Goal: Check status: Check status

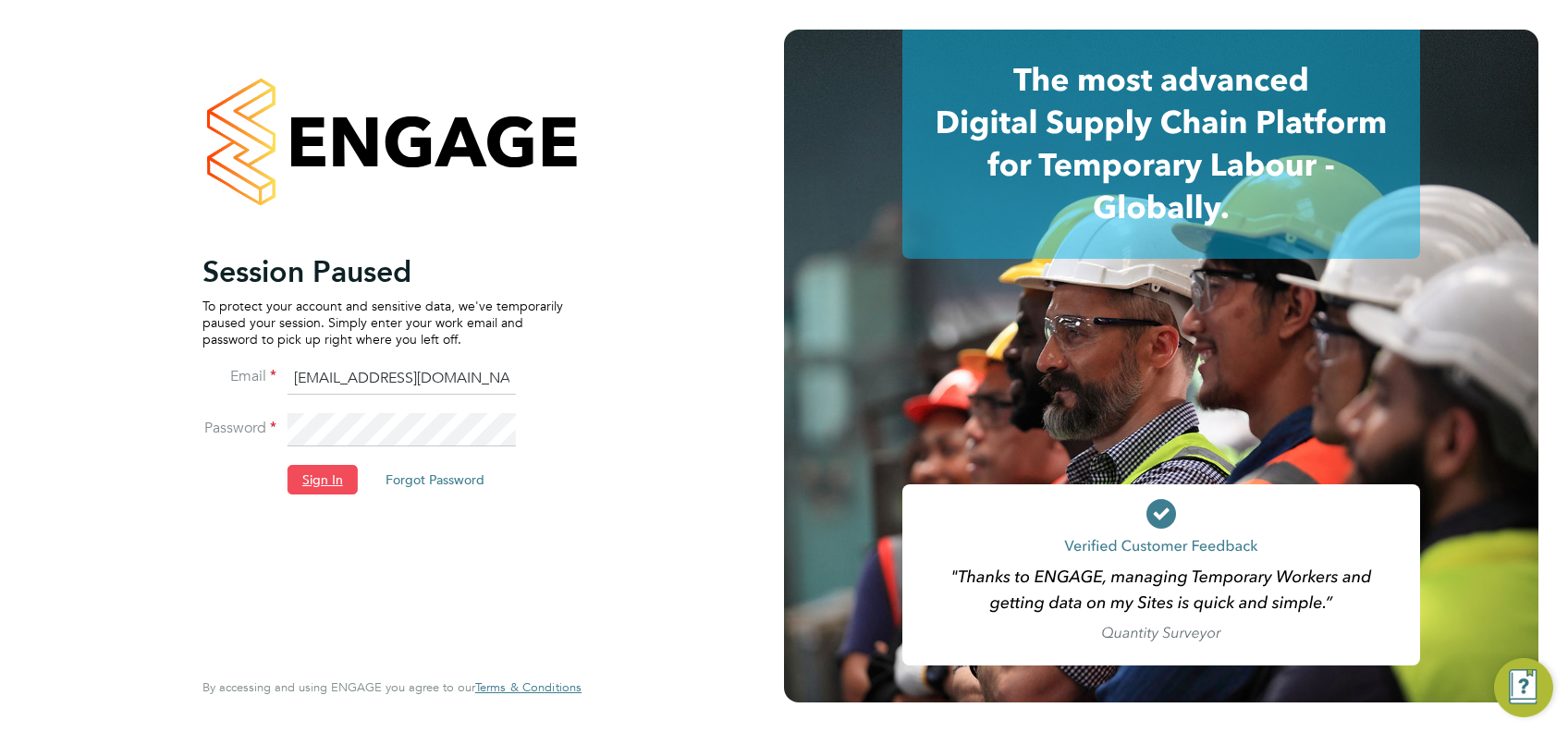
click at [336, 476] on button "Sign In" at bounding box center [322, 480] width 71 height 30
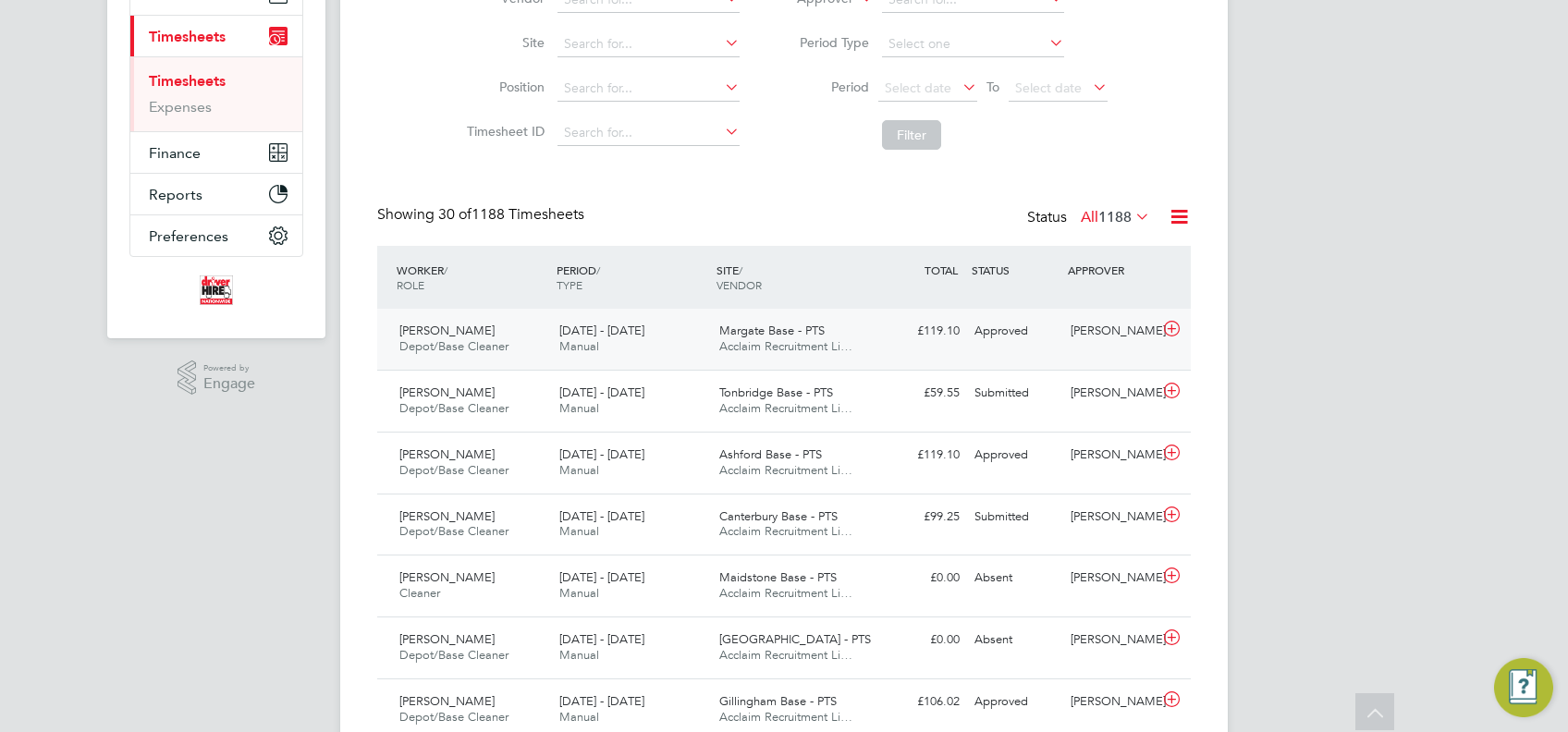
click at [754, 326] on span "Margate Base - PTS" at bounding box center [771, 331] width 105 height 15
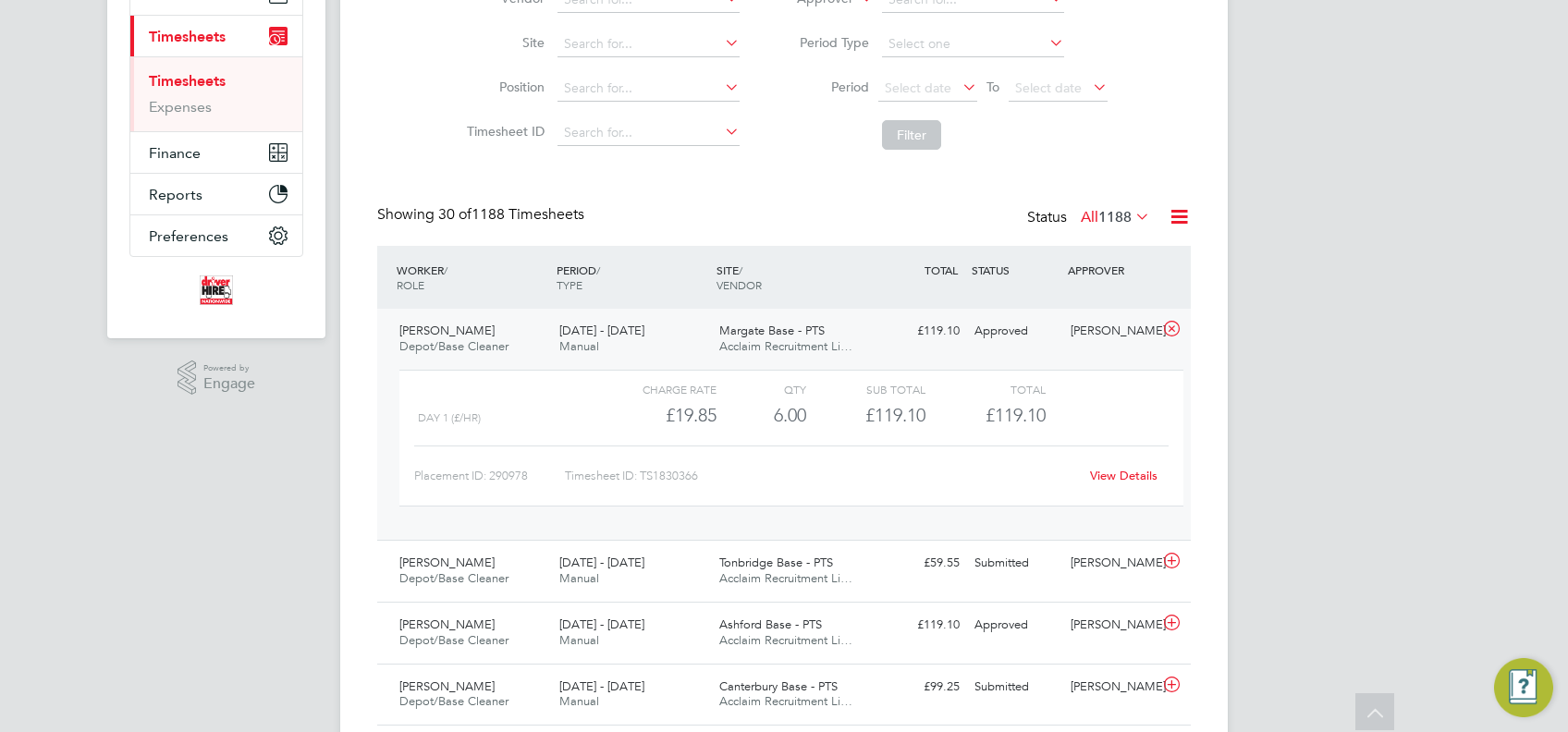
drag, startPoint x: 495, startPoint y: 328, endPoint x: 495, endPoint y: 364, distance: 36.0
click at [495, 328] on div "[PERSON_NAME] Depot/Base Cleaner [DATE] - [DATE]" at bounding box center [471, 339] width 160 height 46
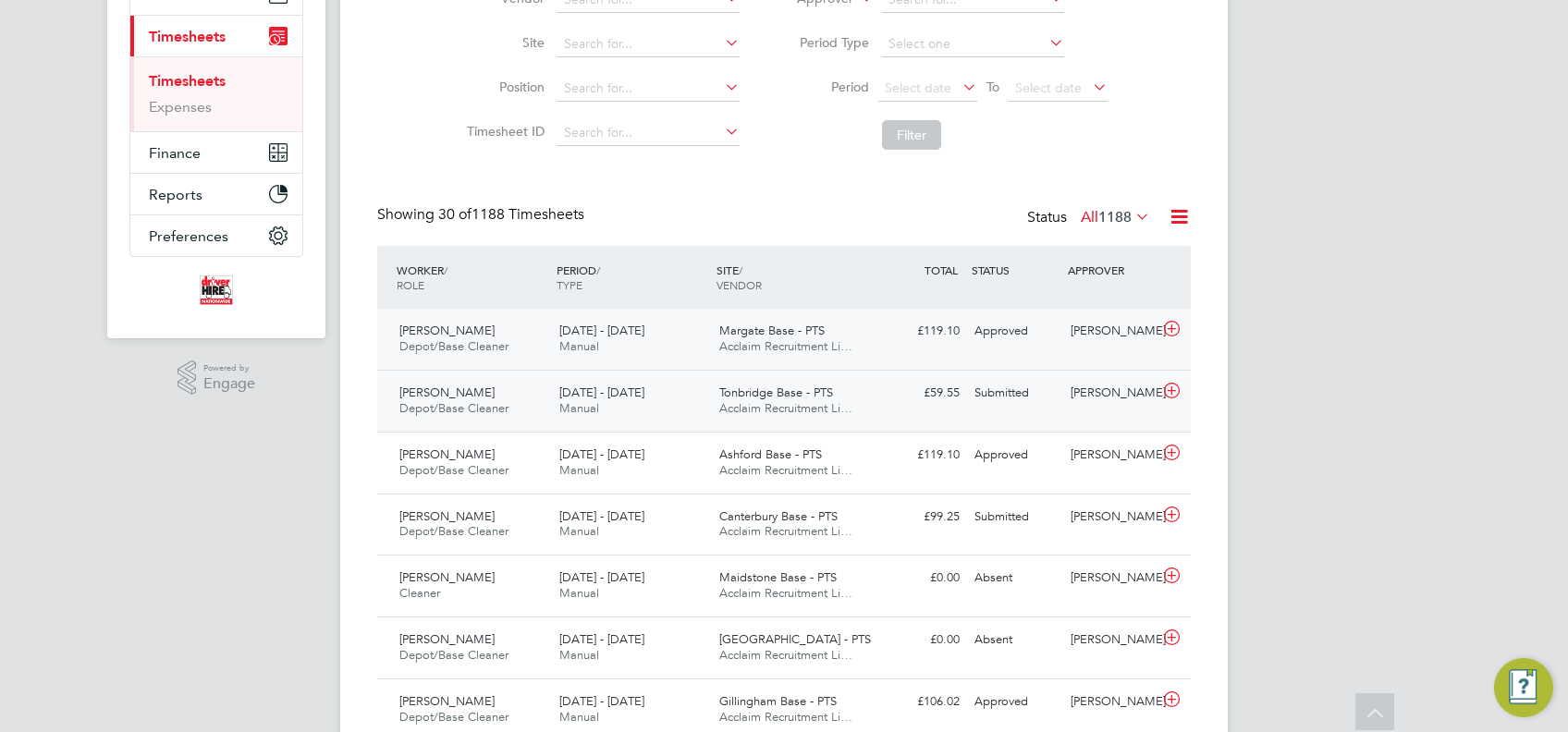
click at [495, 396] on span "[PERSON_NAME]" at bounding box center [447, 393] width 96 height 15
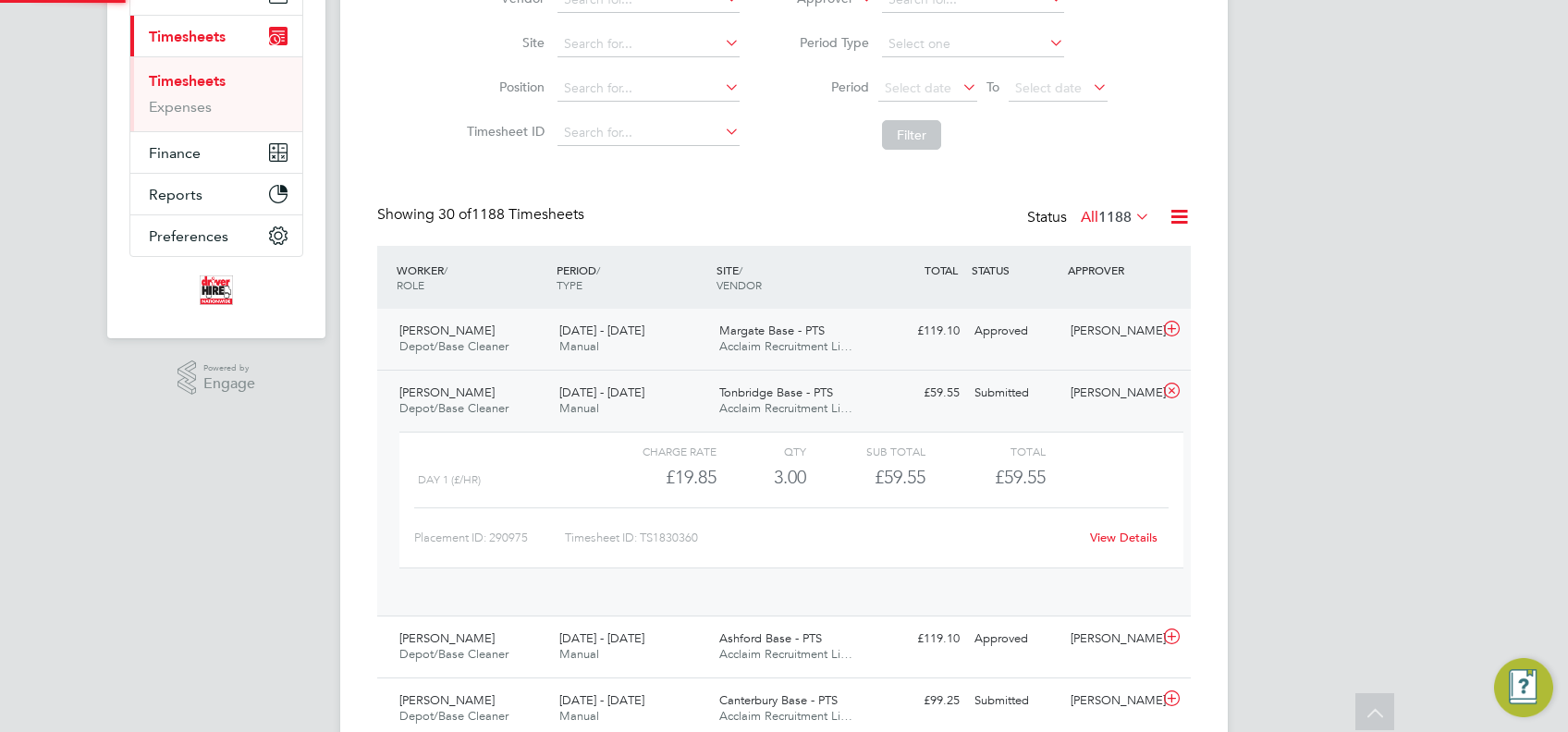
scroll to position [32, 180]
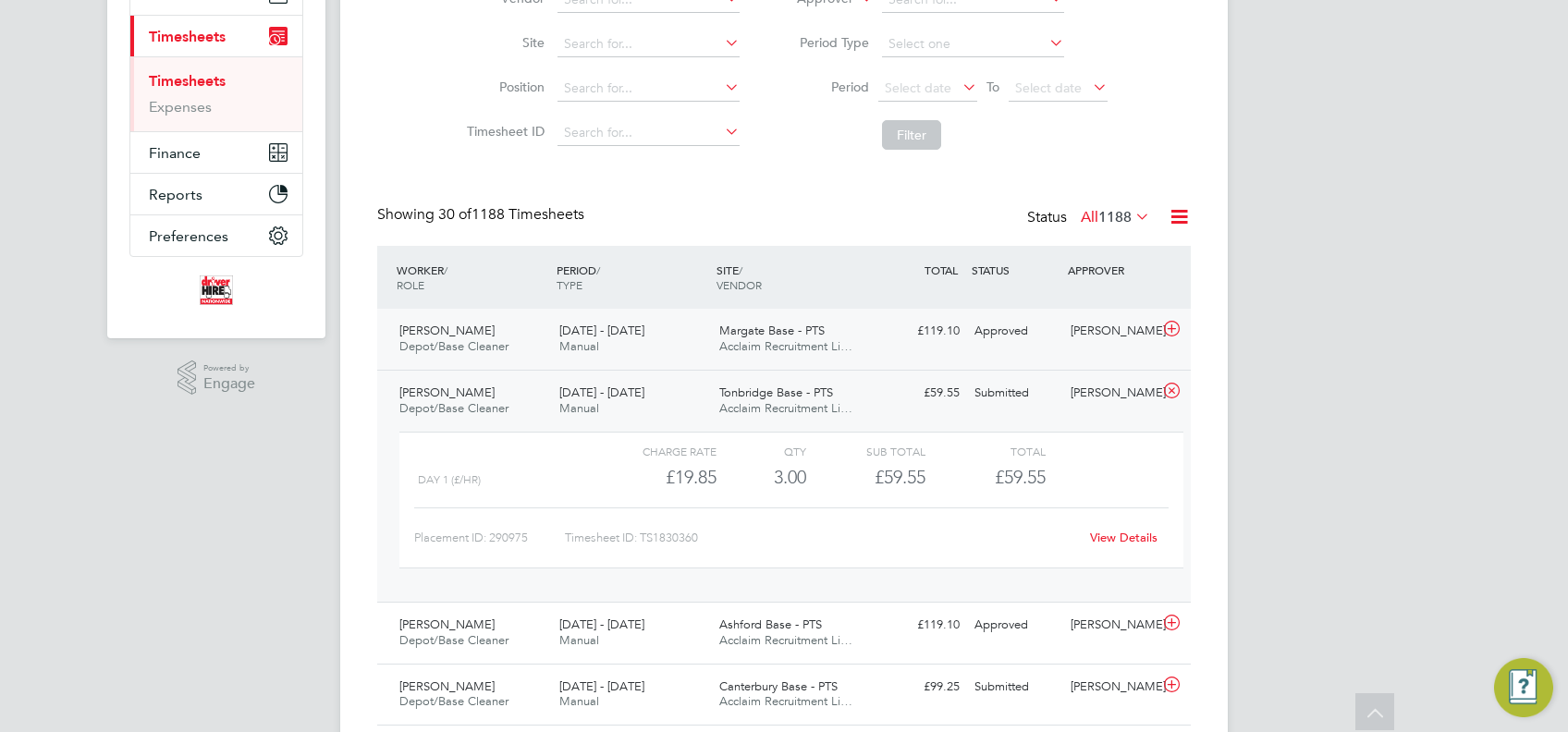
drag, startPoint x: 816, startPoint y: 407, endPoint x: 805, endPoint y: 422, distance: 18.6
click at [816, 408] on span "Acclaim Recruitment Li…" at bounding box center [786, 408] width 133 height 15
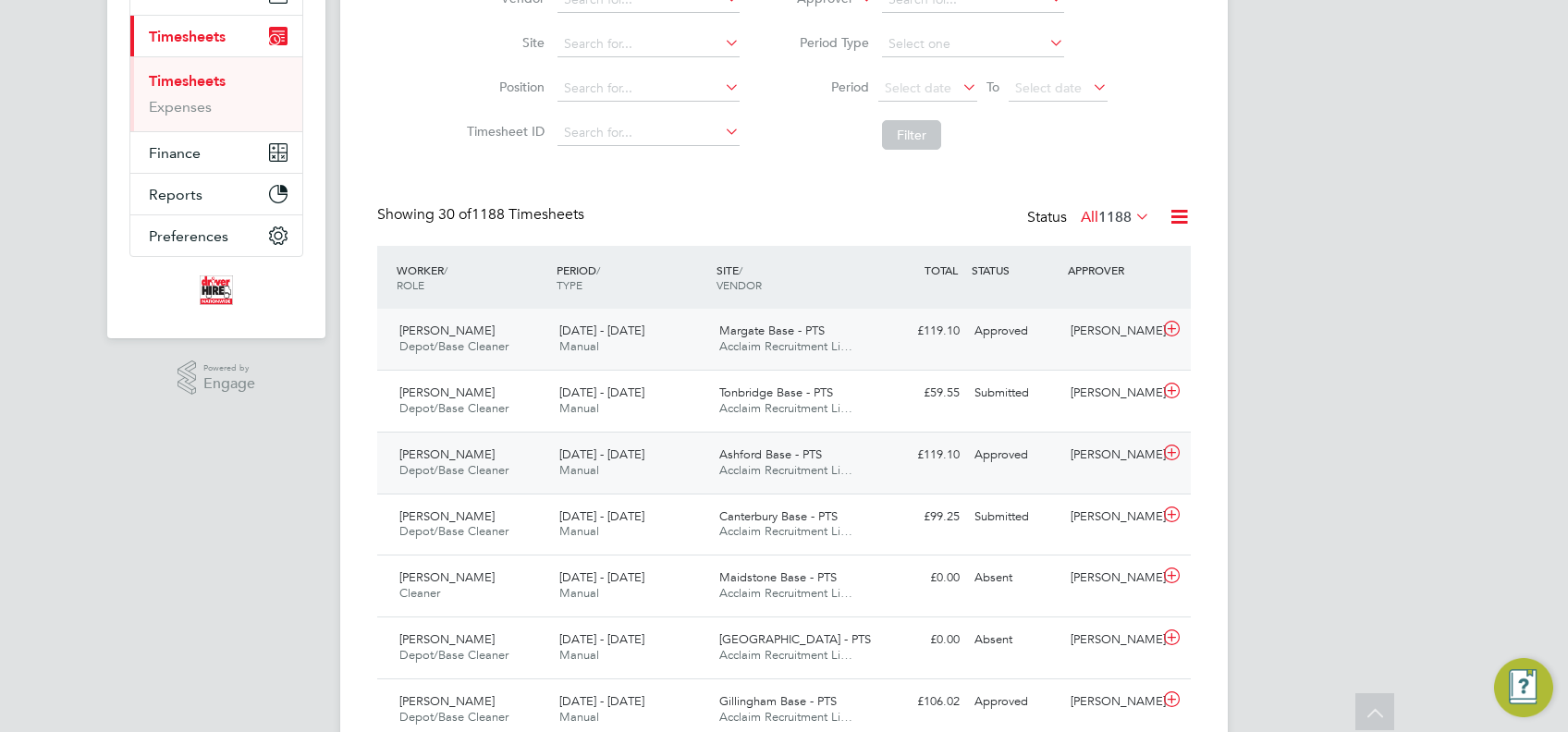
click at [620, 451] on span "[DATE] - [DATE]" at bounding box center [602, 454] width 85 height 15
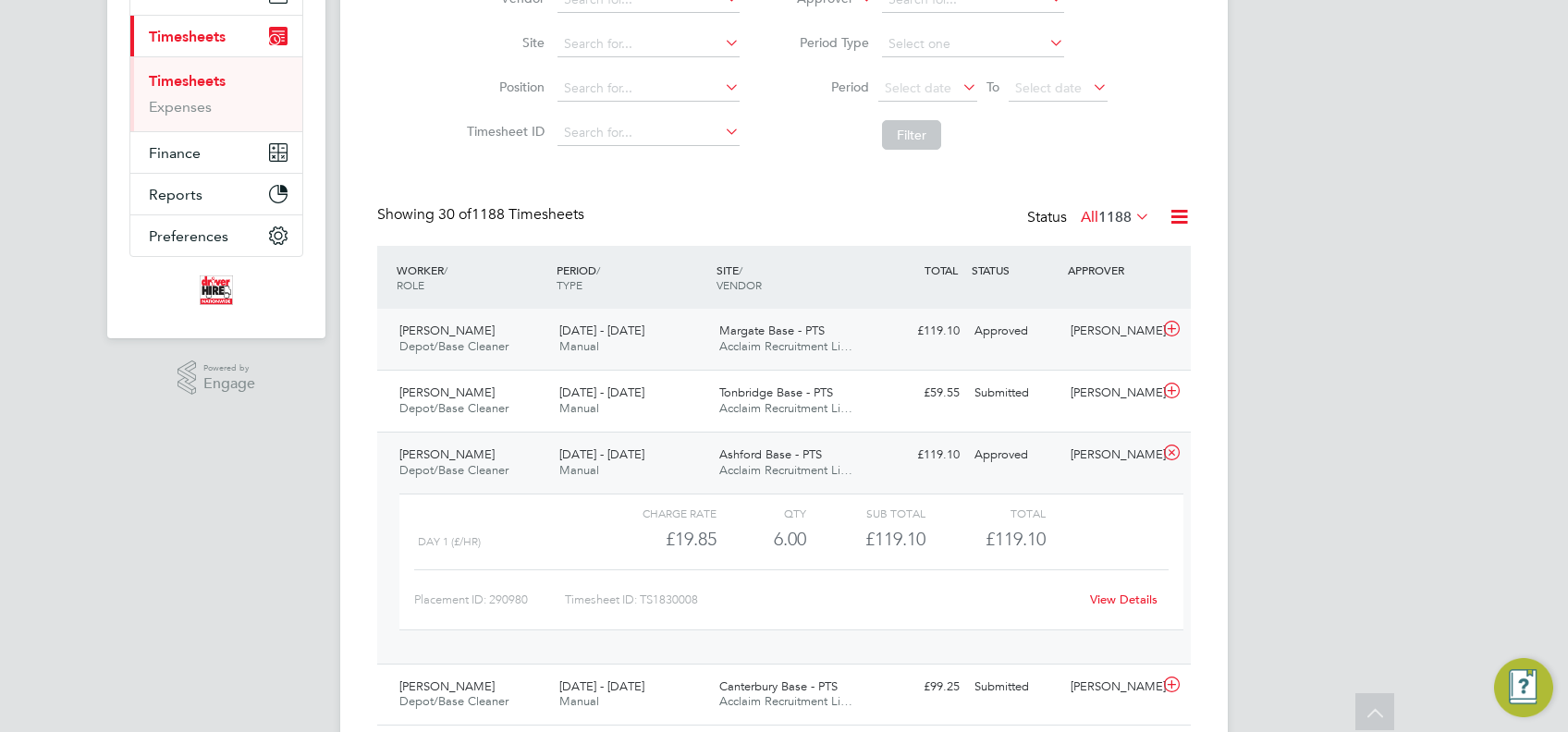
click at [630, 466] on div "[DATE] - [DATE] Manual" at bounding box center [631, 463] width 160 height 46
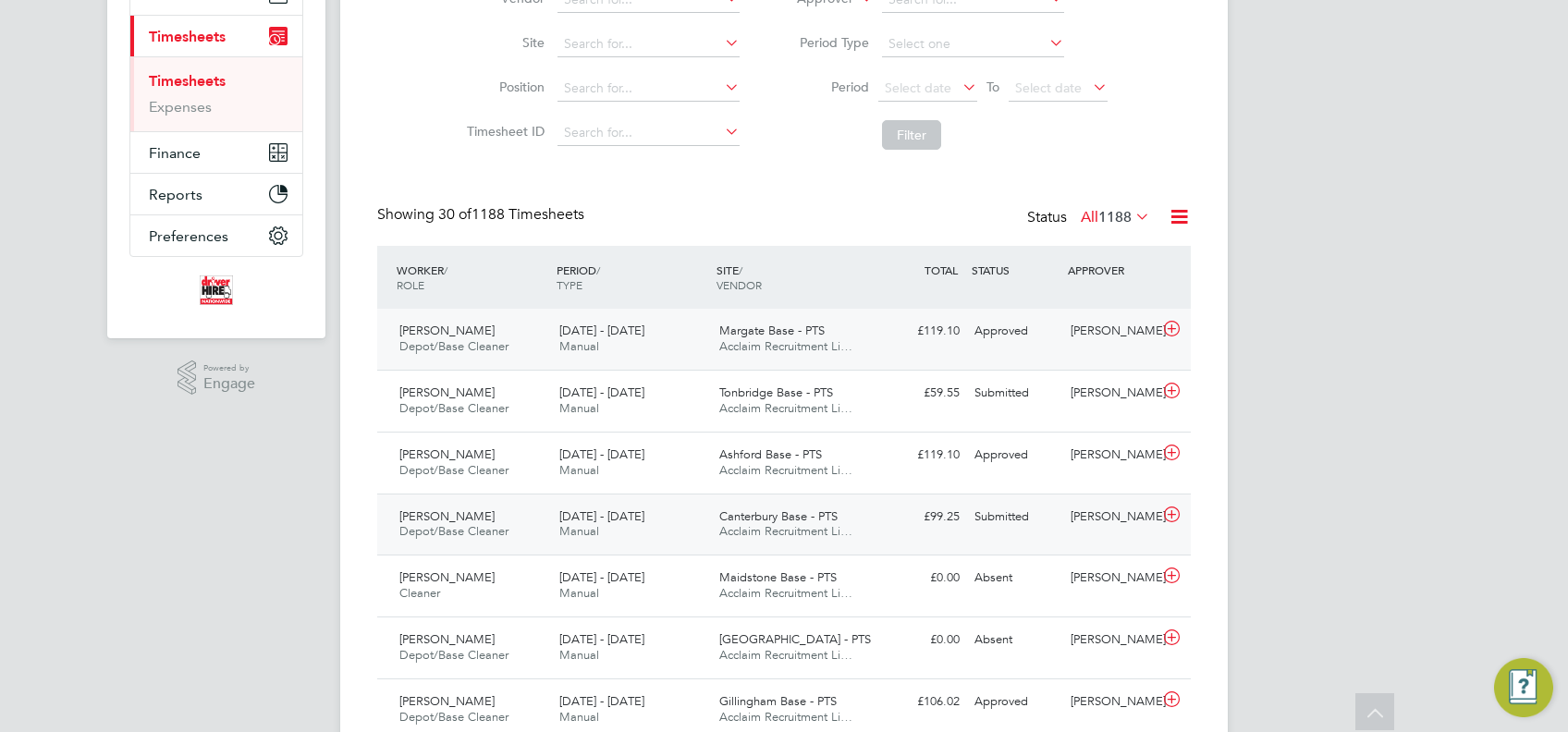
click at [600, 533] on div "[DATE] - [DATE] Manual" at bounding box center [631, 525] width 160 height 46
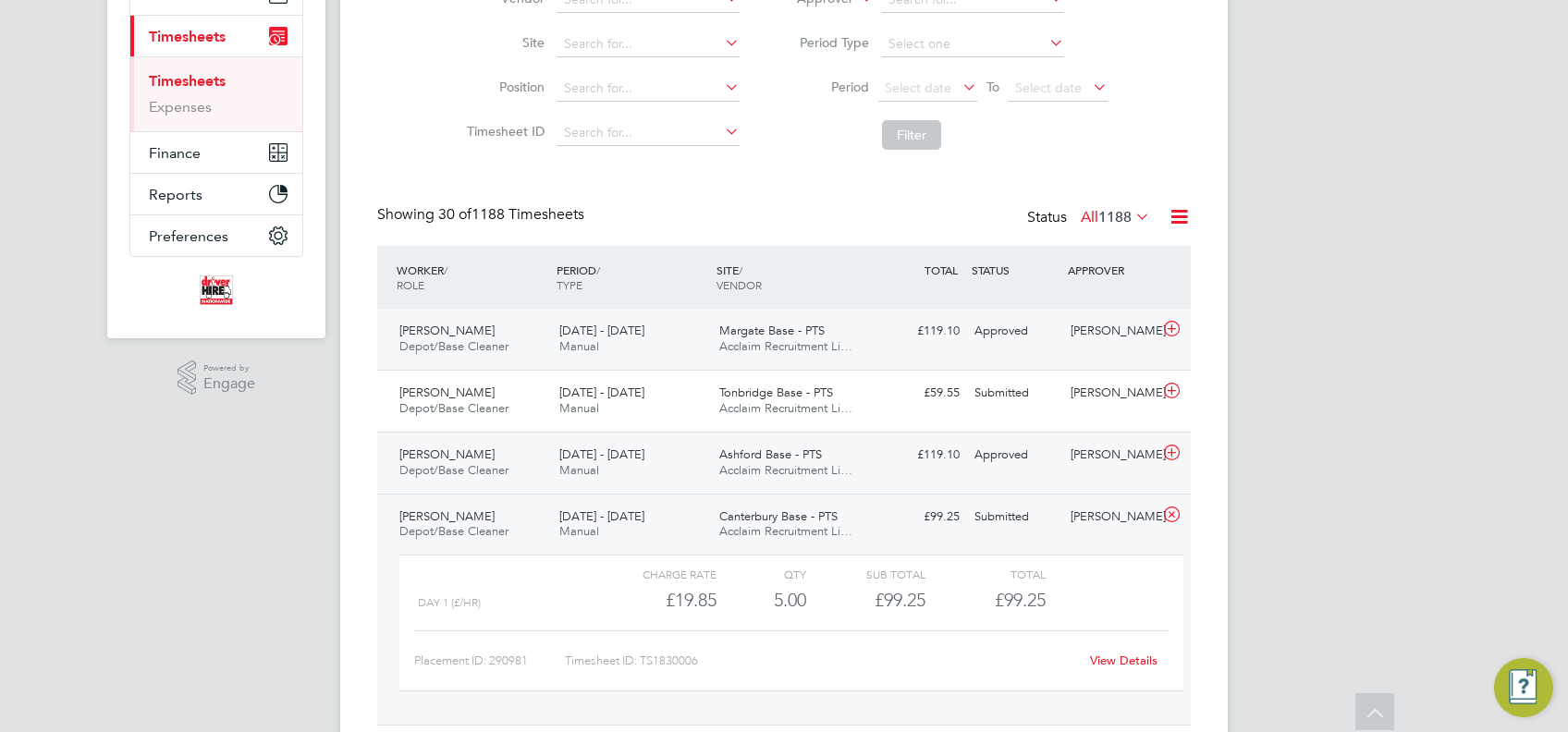
drag, startPoint x: 669, startPoint y: 533, endPoint x: 540, endPoint y: 477, distance: 140.6
click at [669, 533] on div "[DATE] - [DATE] Manual" at bounding box center [631, 525] width 160 height 46
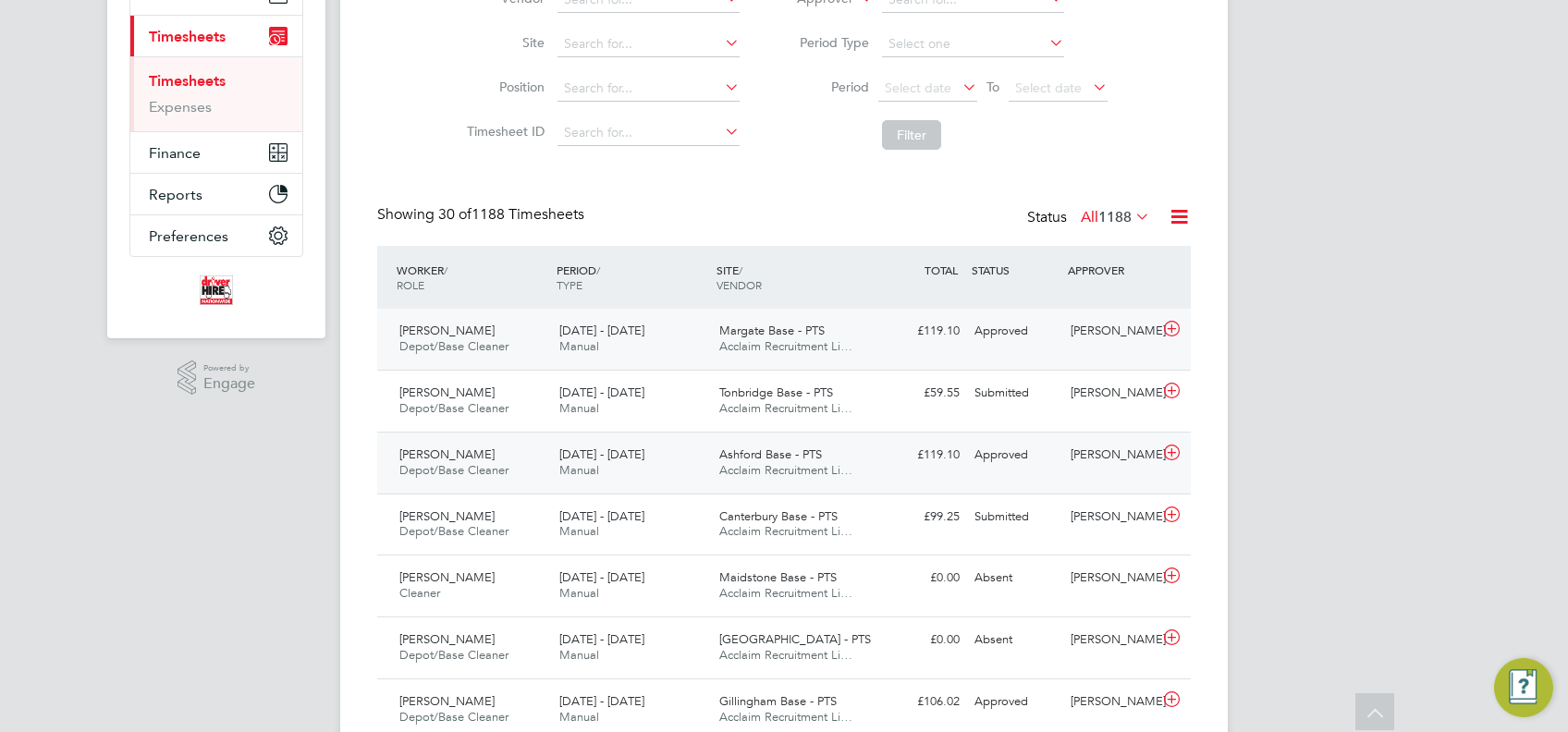
click at [480, 465] on span "Depot/Base Cleaner" at bounding box center [453, 470] width 109 height 15
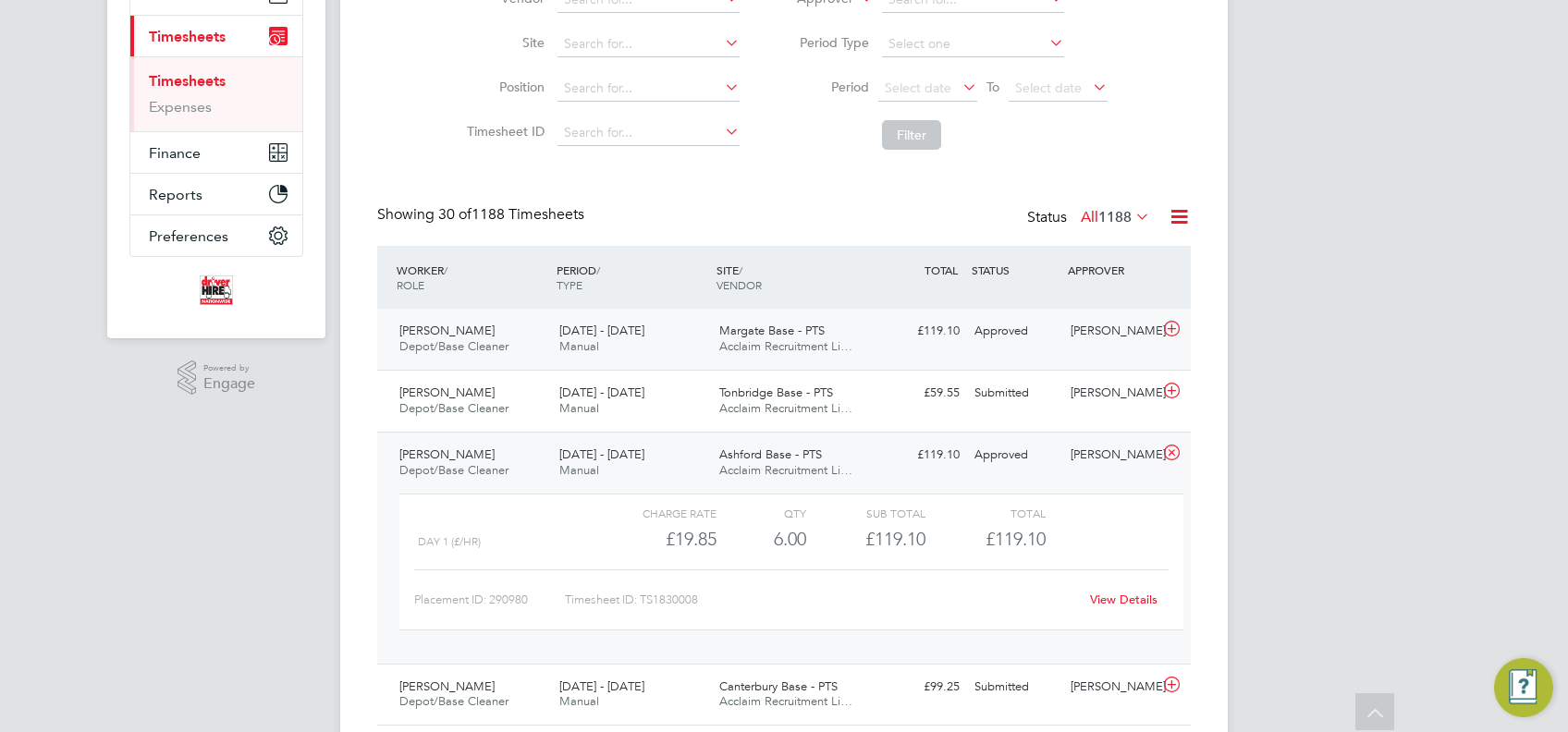
click at [540, 340] on div "[PERSON_NAME] Depot/Base Cleaner [DATE] - [DATE]" at bounding box center [471, 339] width 160 height 46
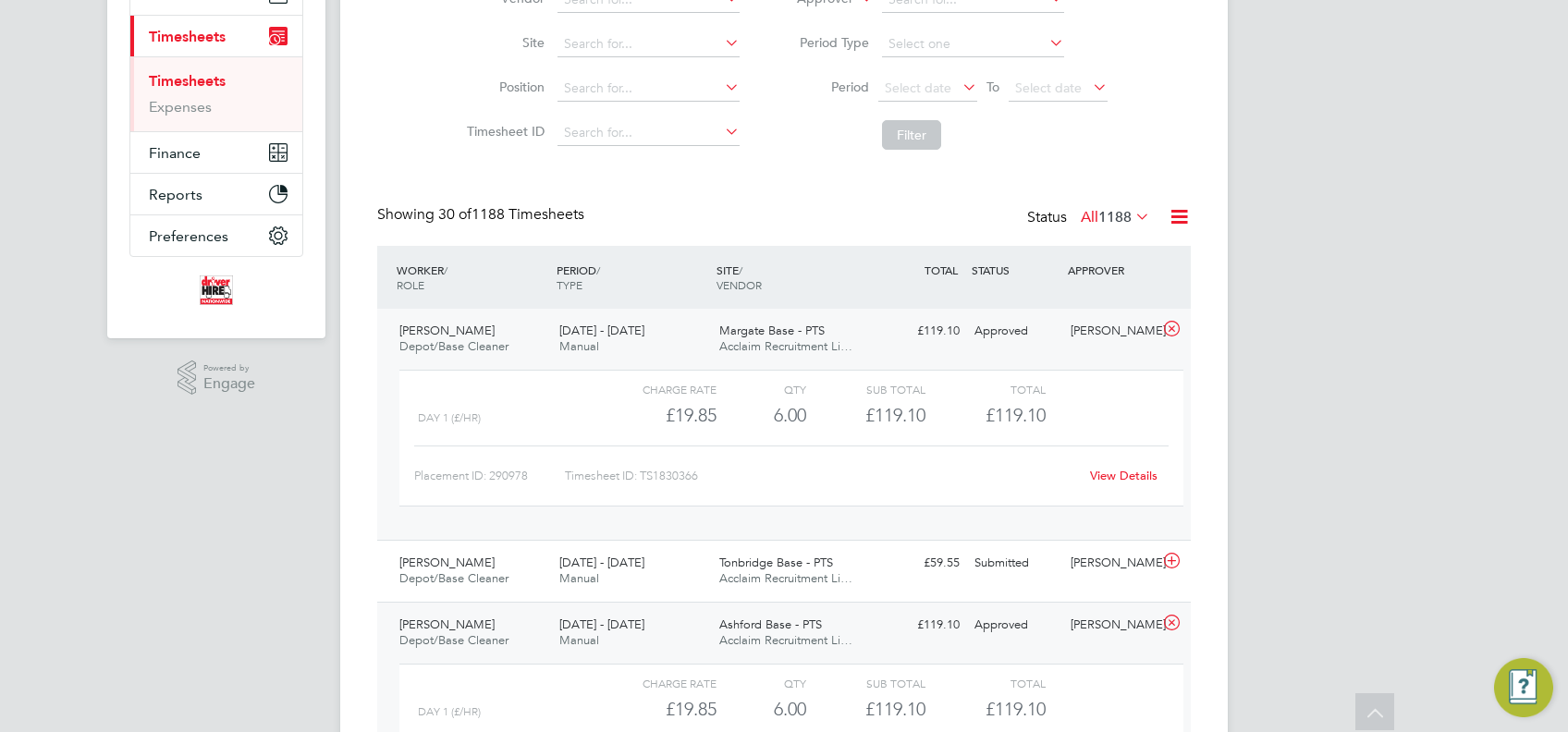
drag, startPoint x: 664, startPoint y: 342, endPoint x: 684, endPoint y: 372, distance: 36.1
click at [664, 342] on div "[DATE] - [DATE] Manual" at bounding box center [631, 339] width 160 height 46
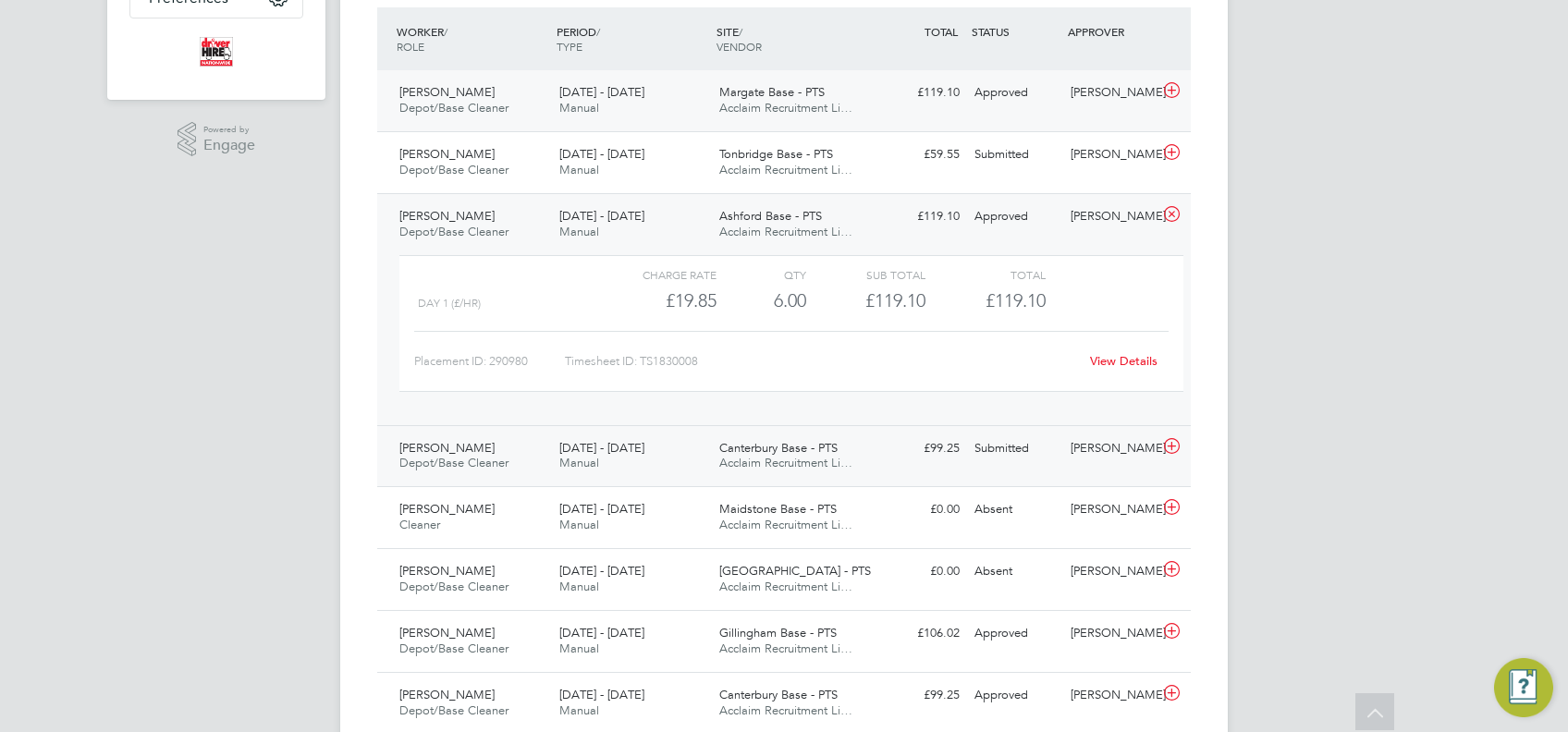
scroll to position [493, 0]
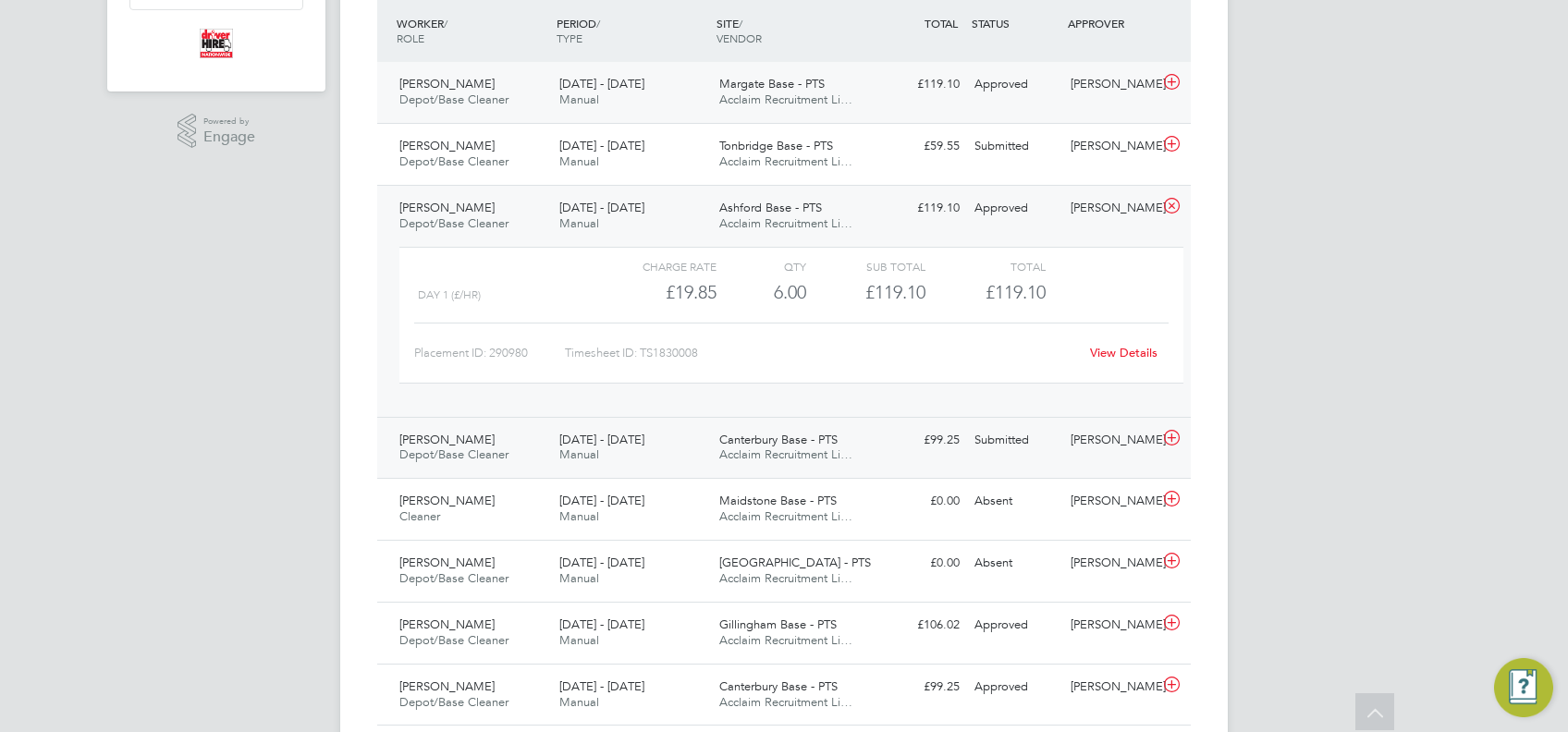
click at [735, 463] on div "Canterbury Base - PTS Acclaim Recruitment Li…" at bounding box center [791, 449] width 160 height 46
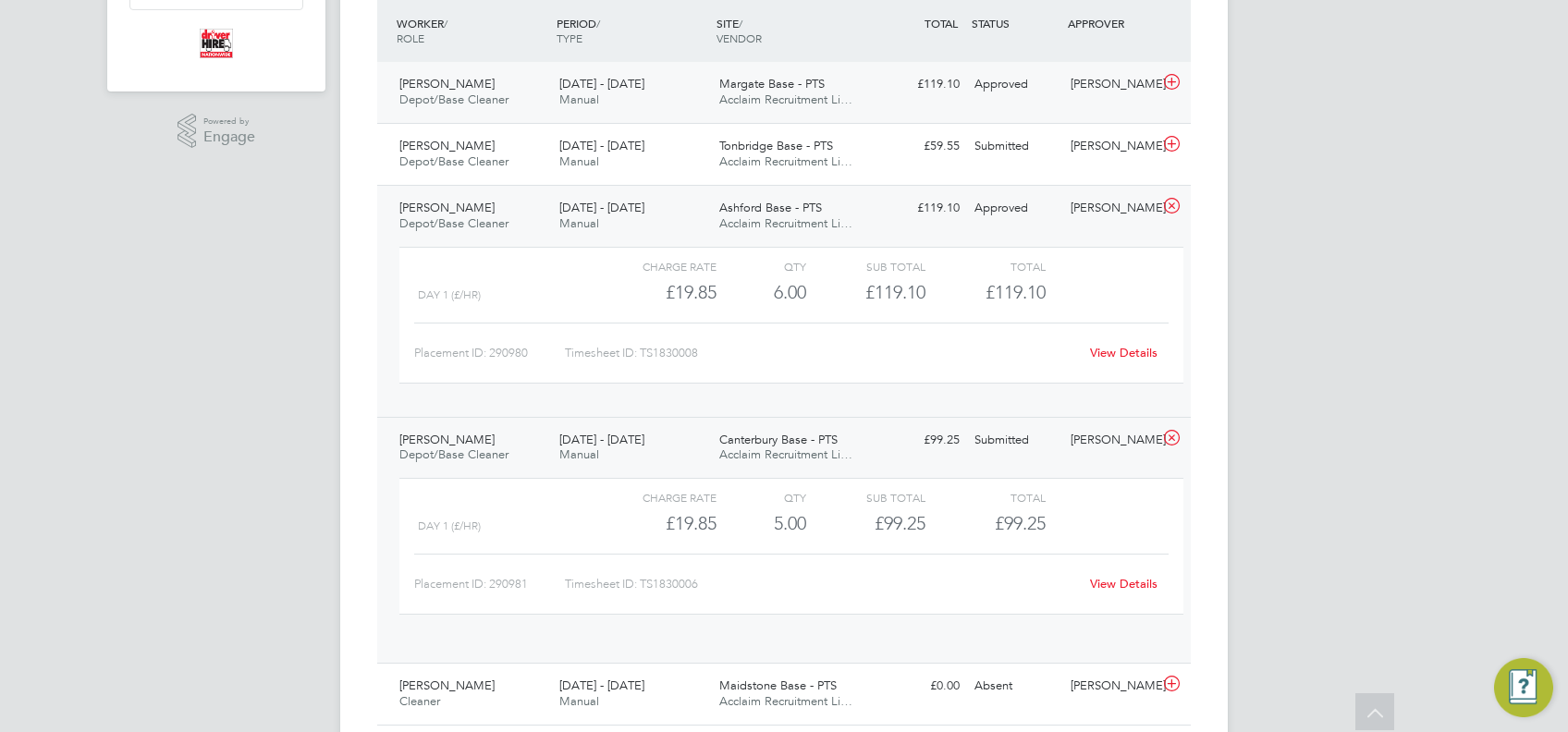
scroll to position [32, 180]
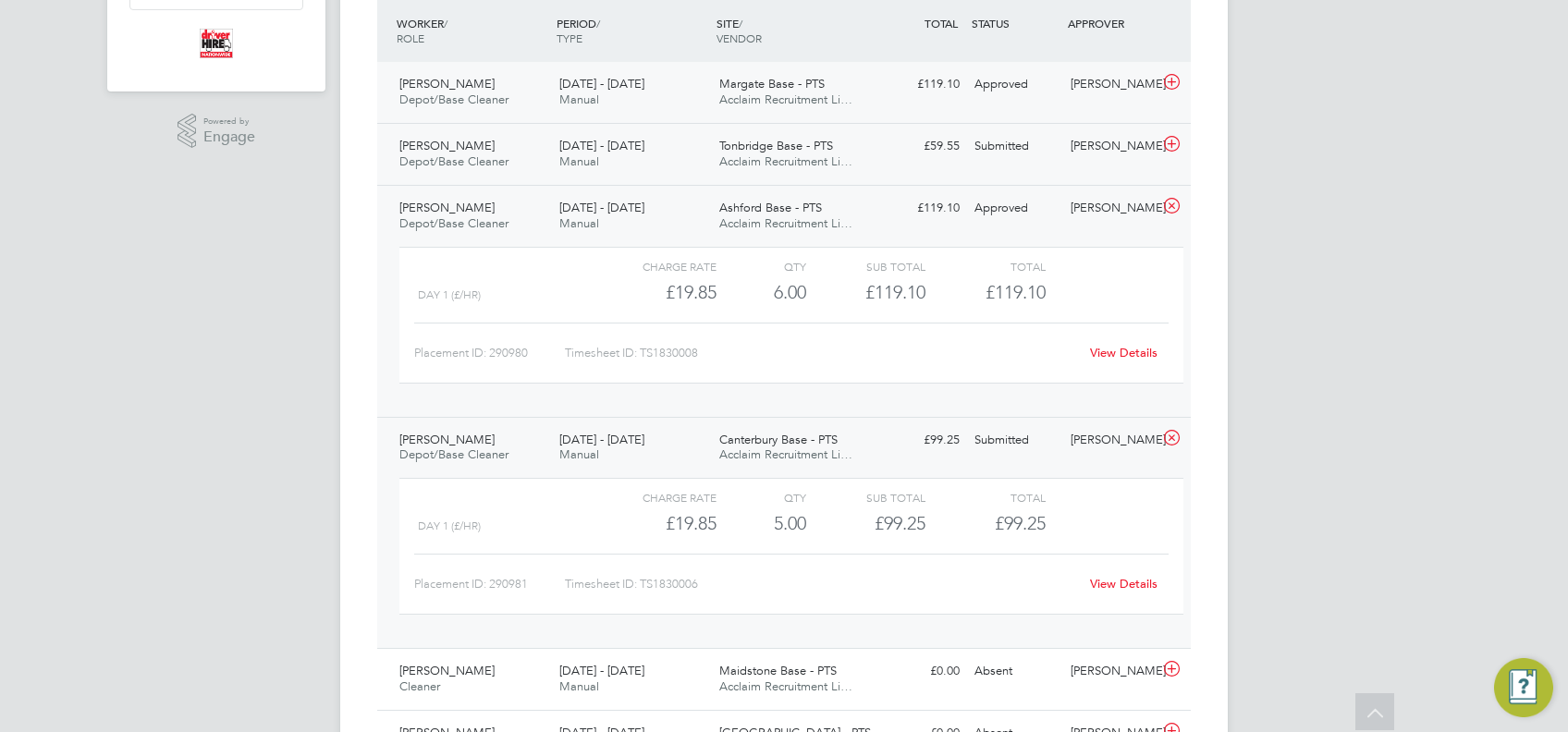
click at [703, 162] on div "22 - 28 Sep 2025 Manual" at bounding box center [631, 155] width 160 height 46
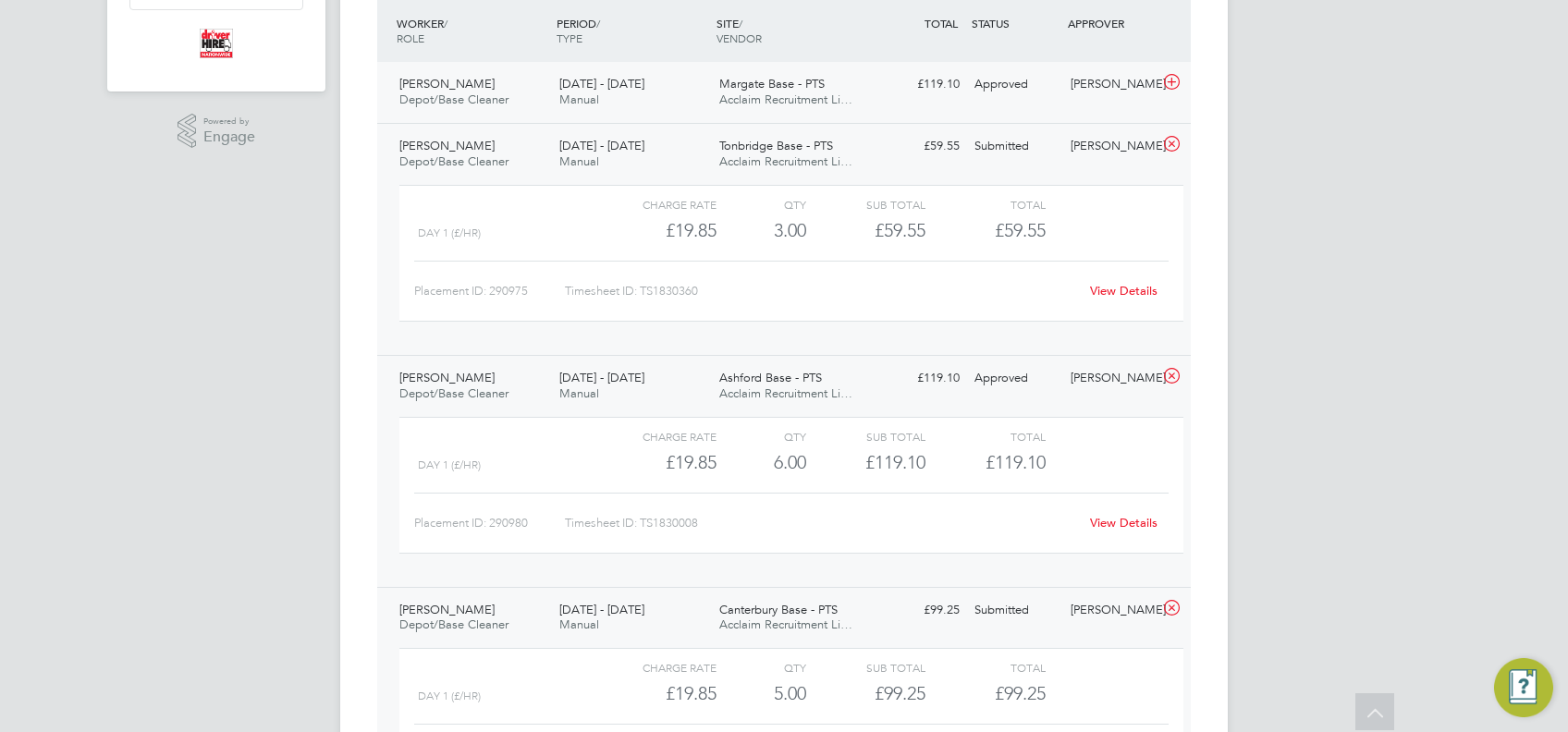
click at [700, 380] on div "22 - 28 Sep 2025 Manual" at bounding box center [631, 387] width 160 height 46
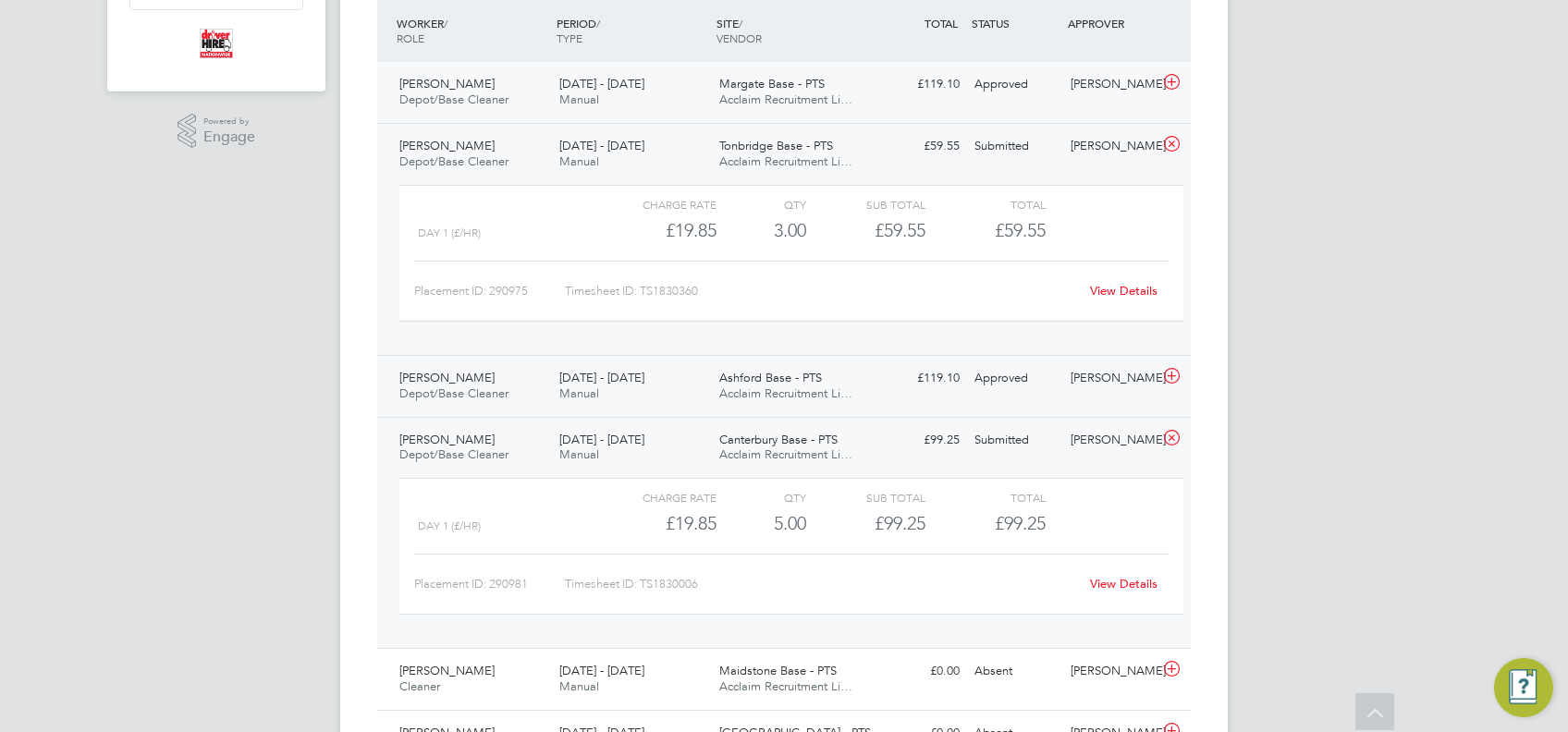
click at [711, 385] on div "Ashford Base - PTS Acclaim Recruitment Li…" at bounding box center [791, 387] width 160 height 46
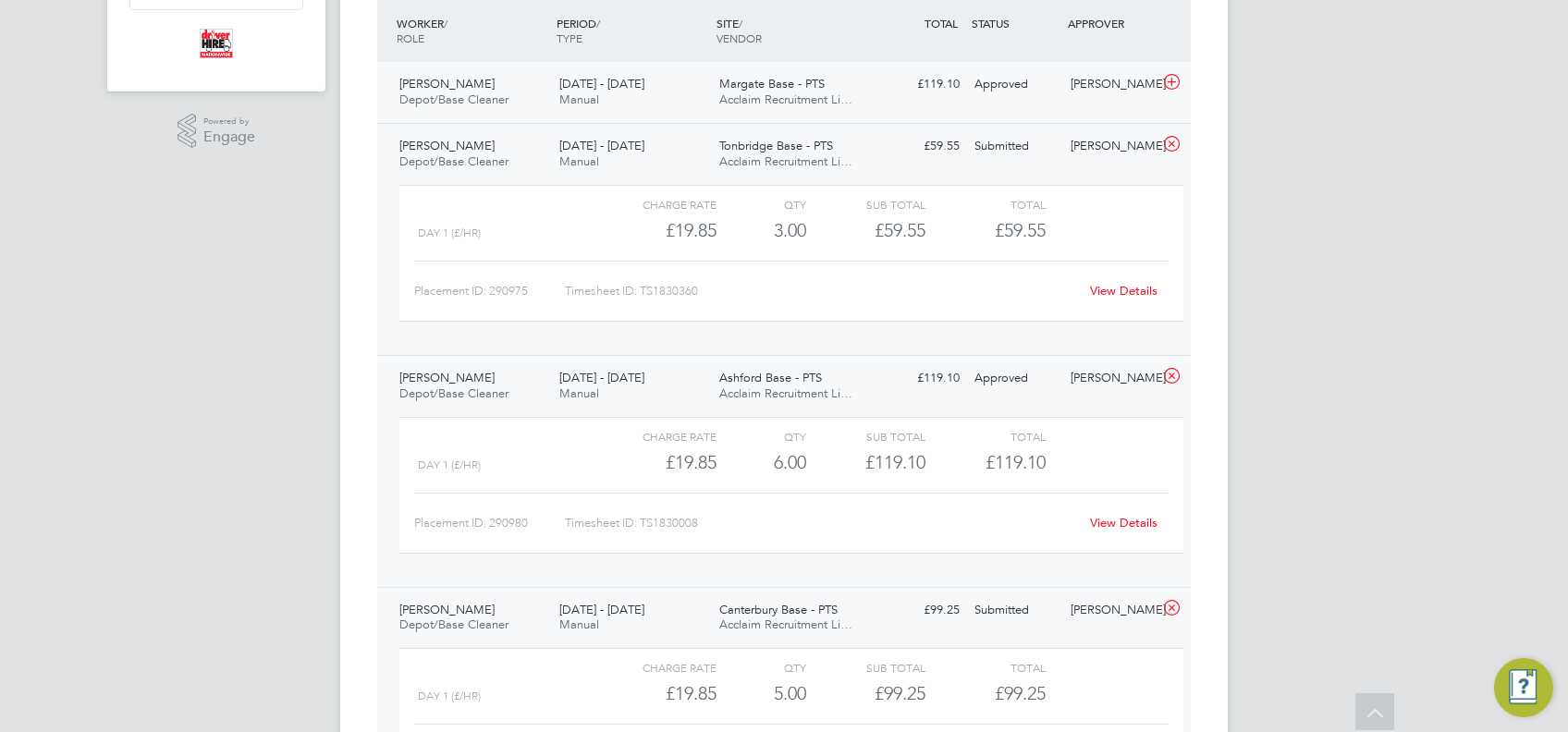
click at [711, 385] on div "Ashford Base - PTS Acclaim Recruitment Li…" at bounding box center [791, 387] width 160 height 46
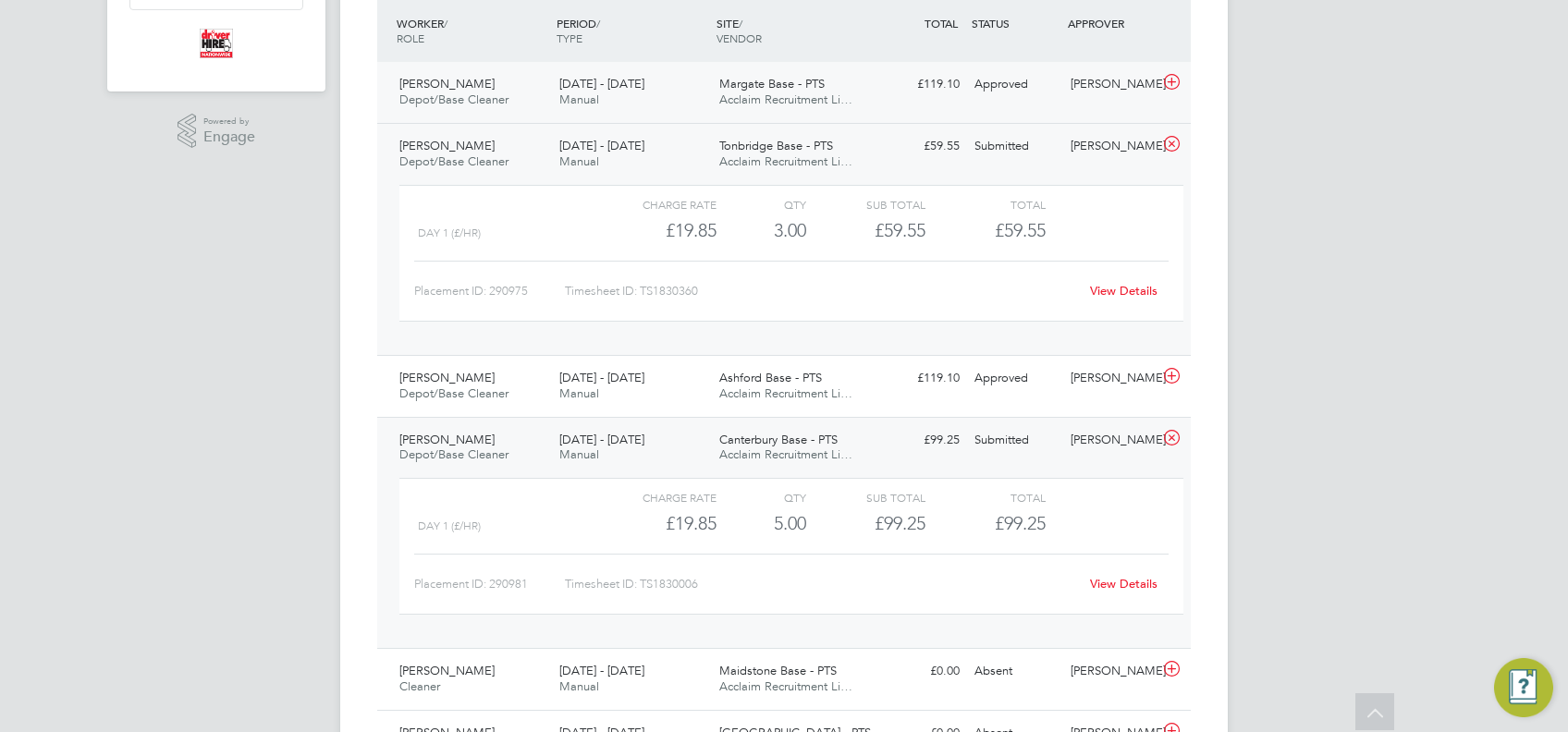
click at [708, 463] on div "22 - 28 Sep 2025 Manual" at bounding box center [631, 449] width 160 height 46
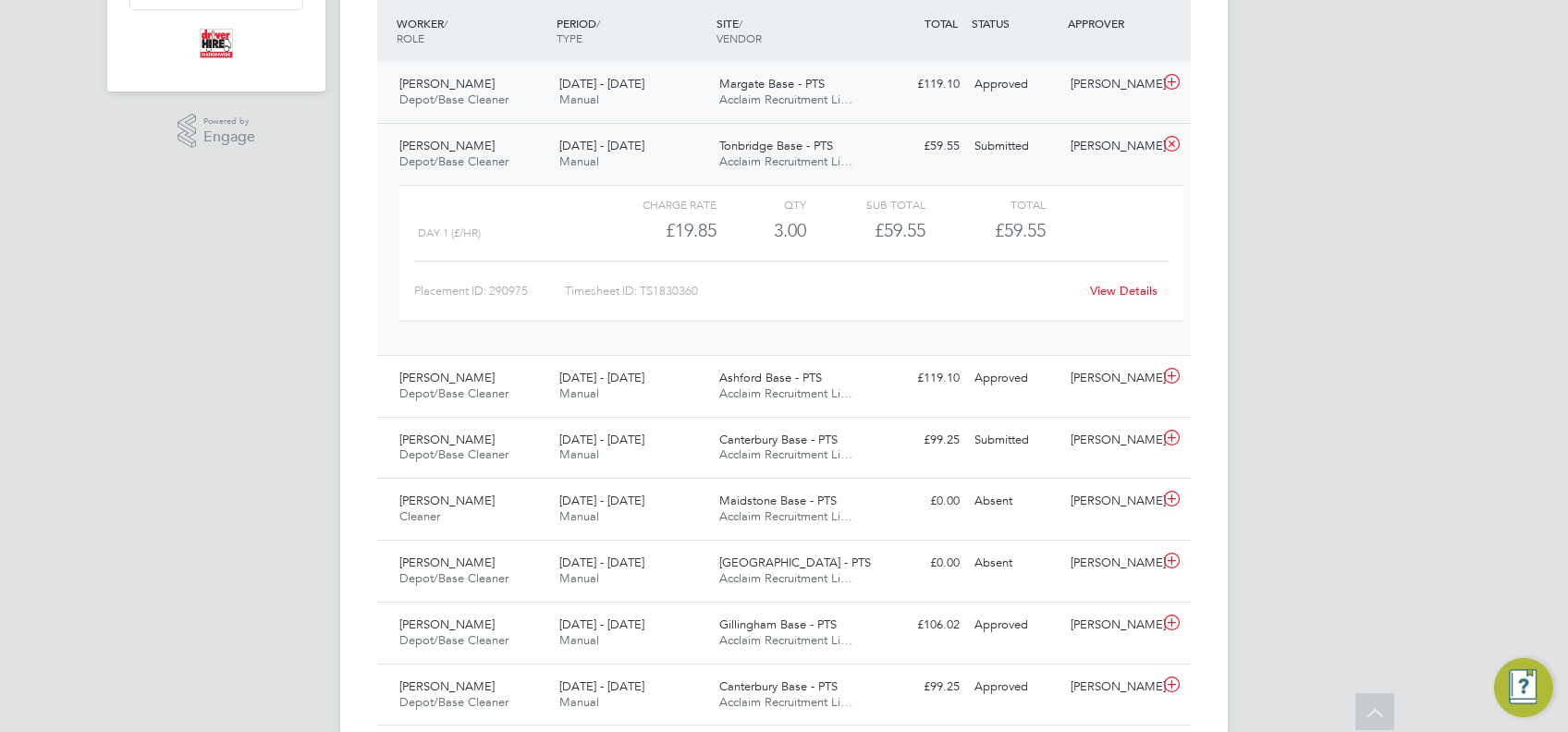
click at [667, 155] on div "22 - 28 Sep 2025 Manual" at bounding box center [631, 155] width 160 height 46
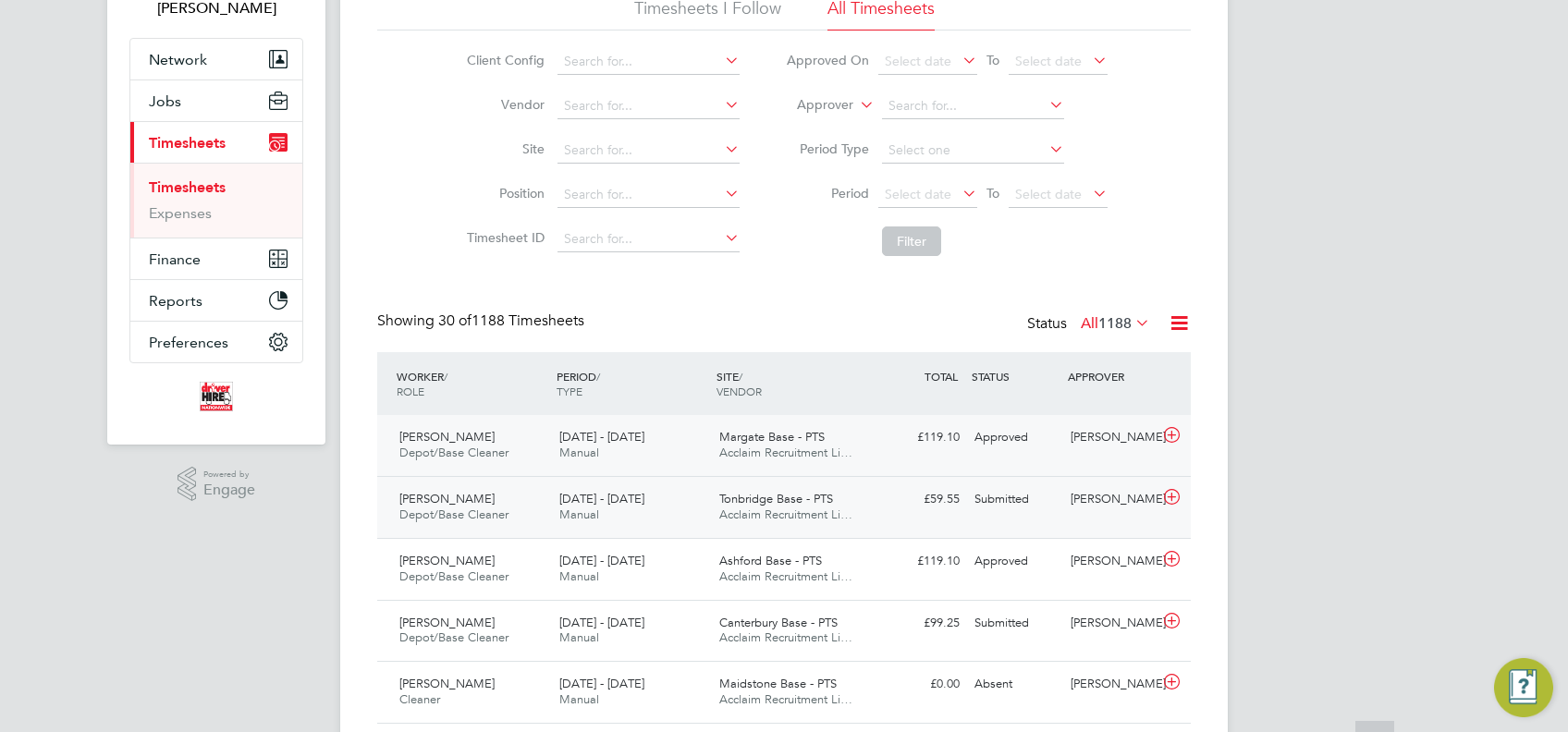
scroll to position [370, 0]
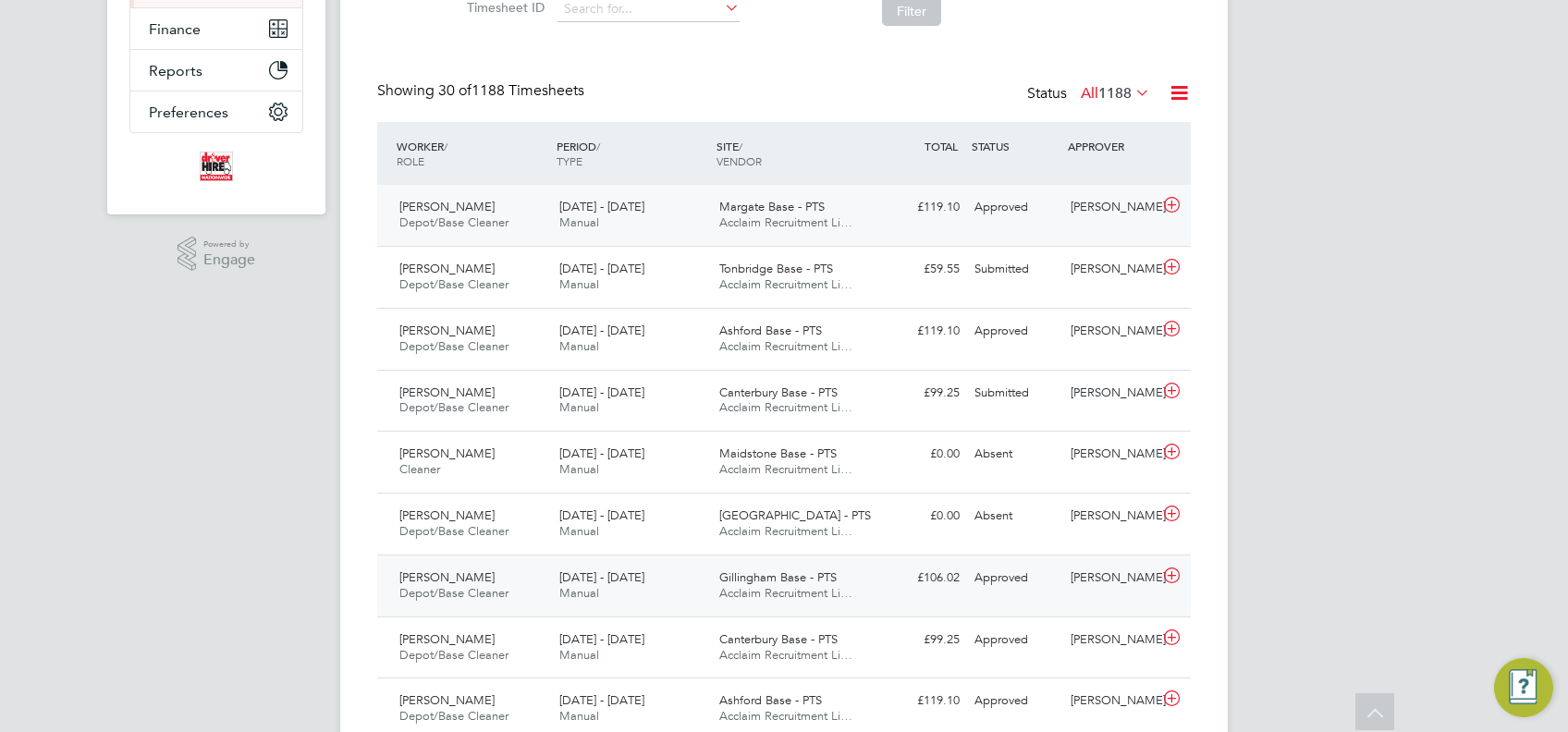
click at [670, 571] on div "22 - 28 Sep 2025 Manual" at bounding box center [631, 586] width 160 height 46
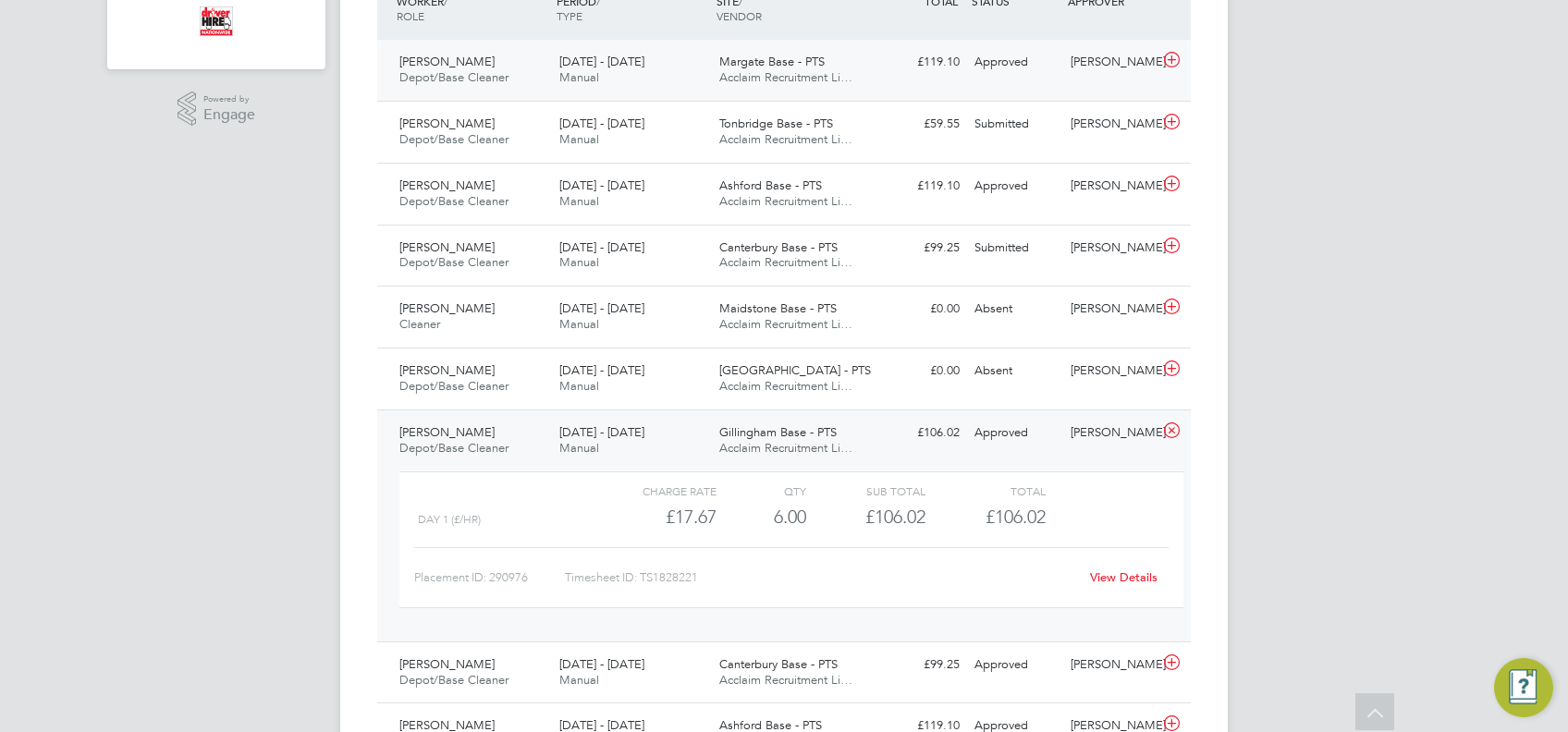
scroll to position [616, 0]
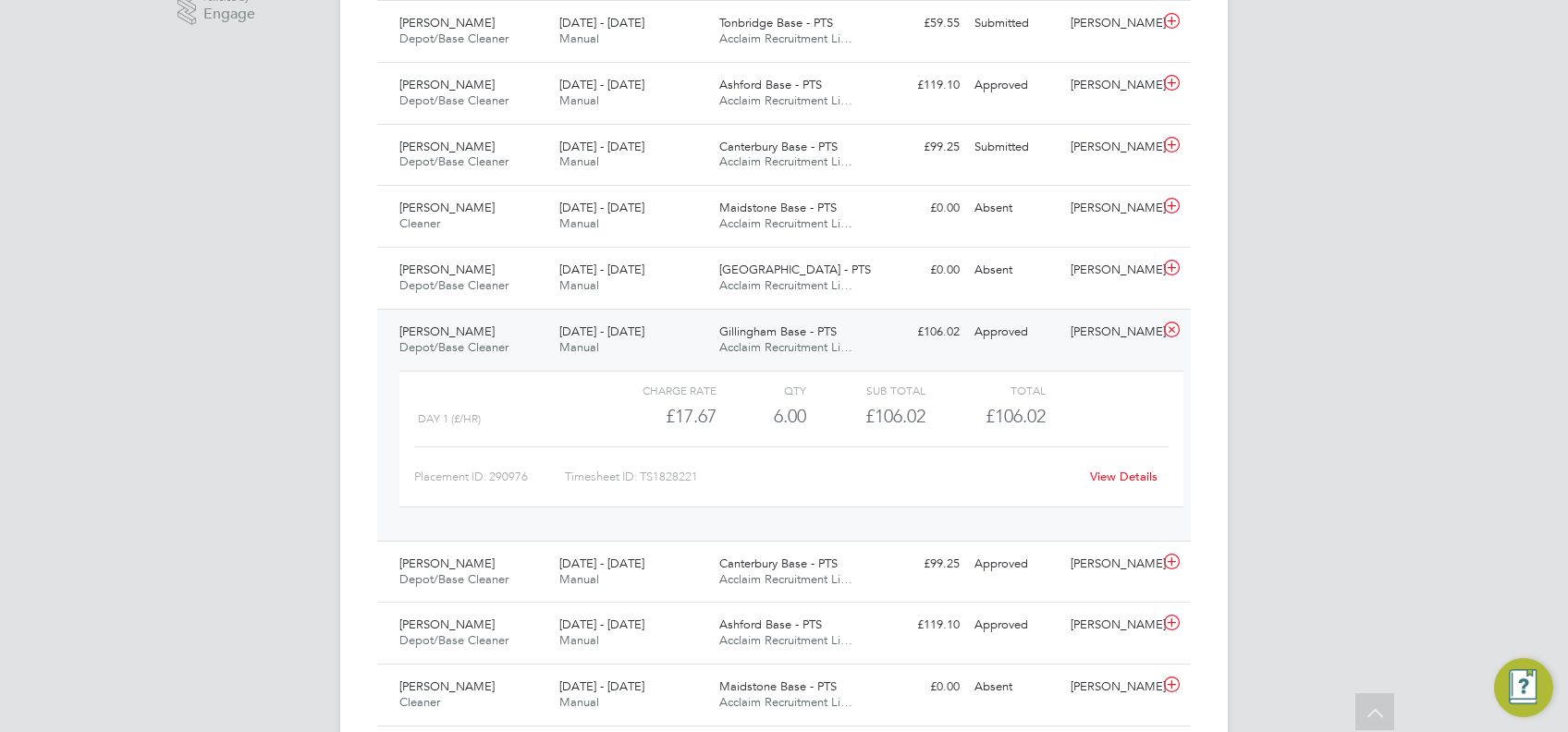
click at [637, 346] on div "22 - 28 Sep 2025 Manual" at bounding box center [631, 340] width 160 height 46
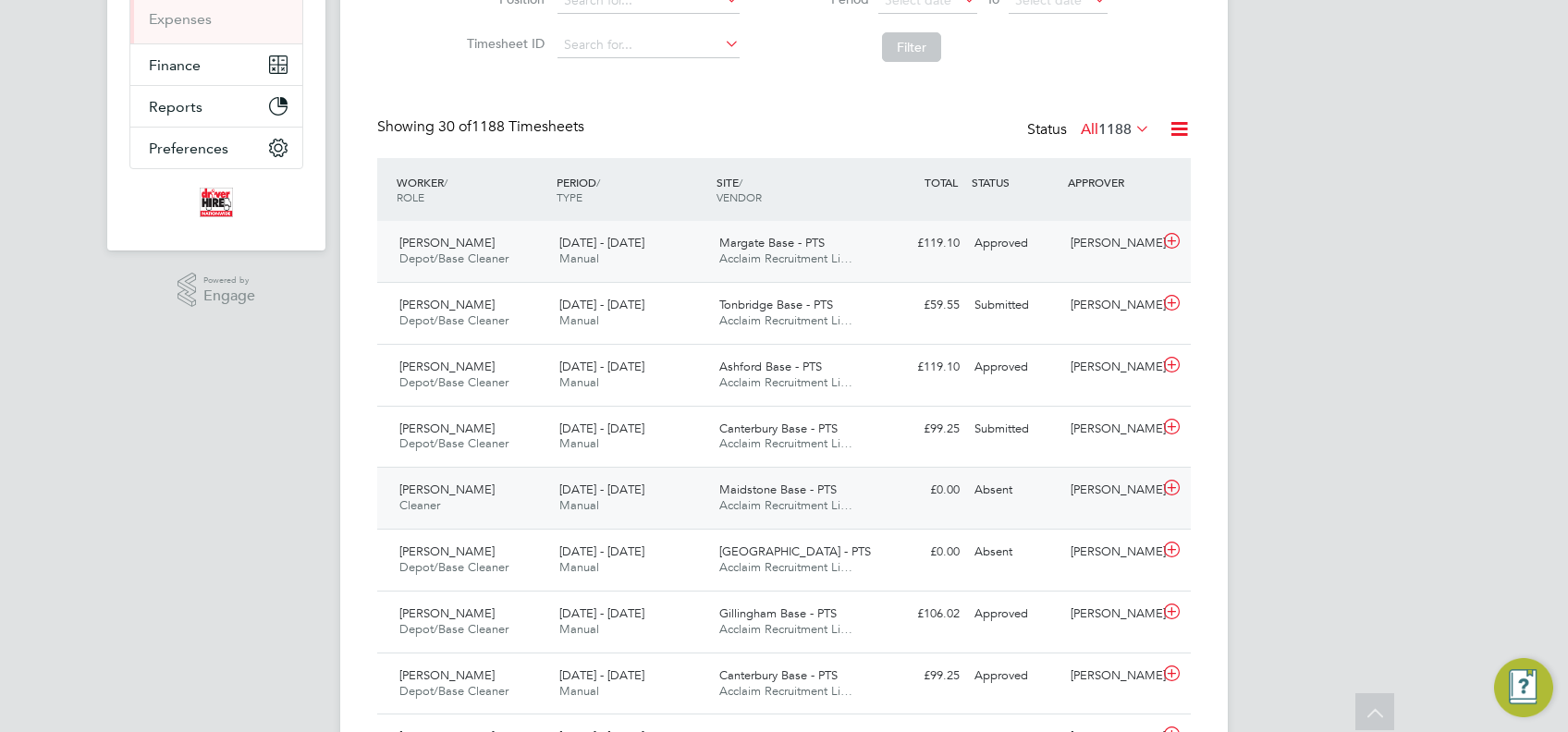
scroll to position [370, 0]
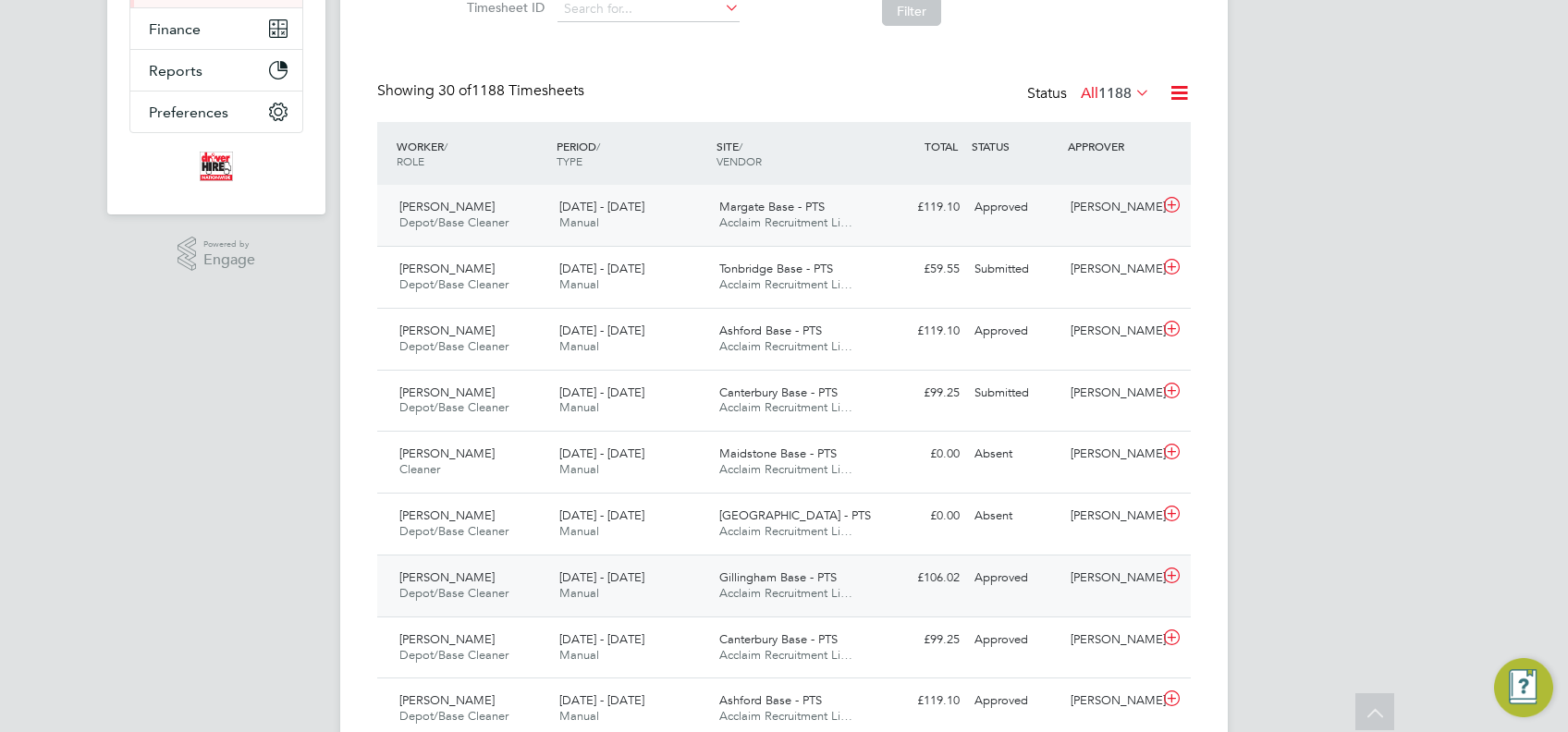
click at [567, 567] on div "22 - 28 Sep 2025 Manual" at bounding box center [631, 586] width 160 height 46
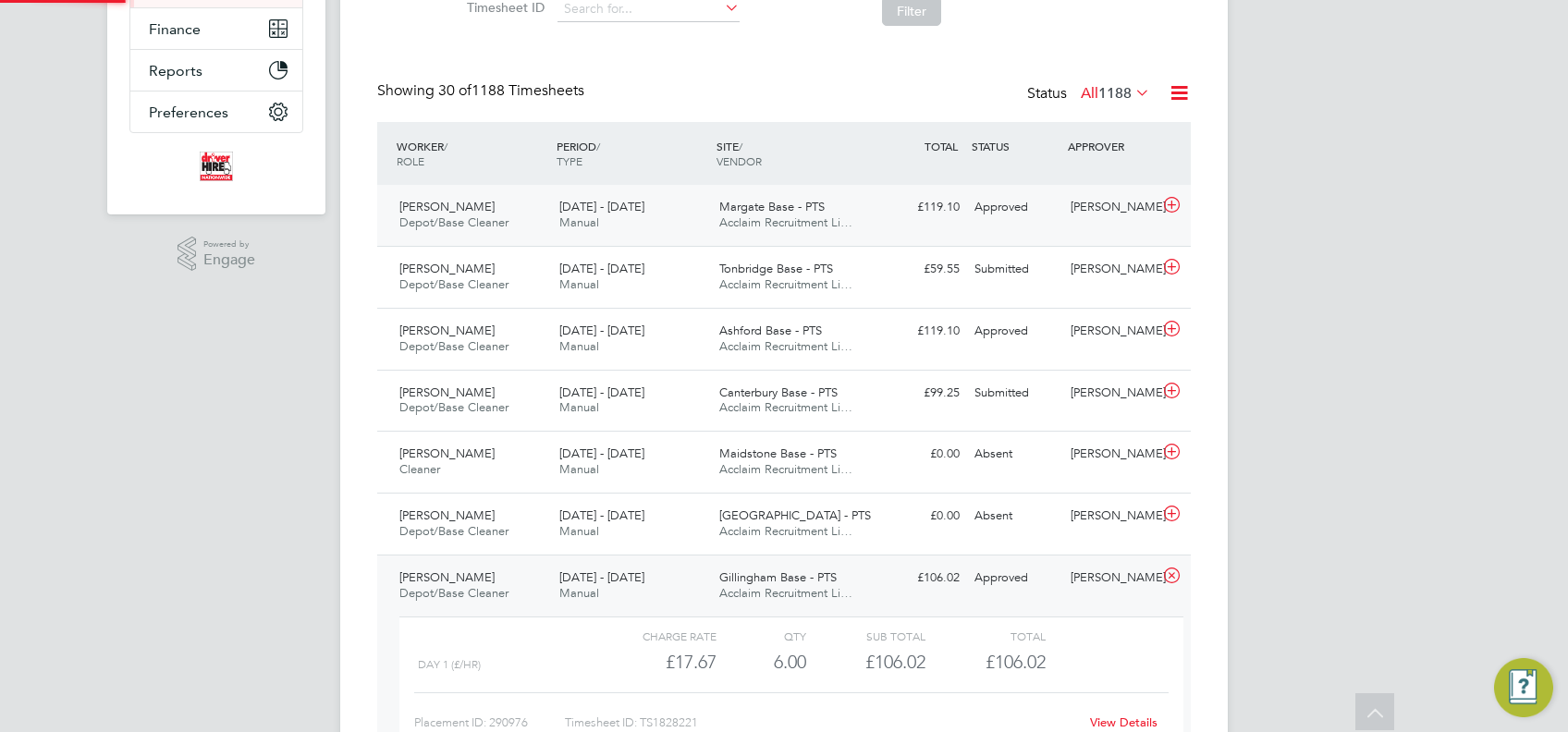
scroll to position [32, 180]
